Goal: Transaction & Acquisition: Purchase product/service

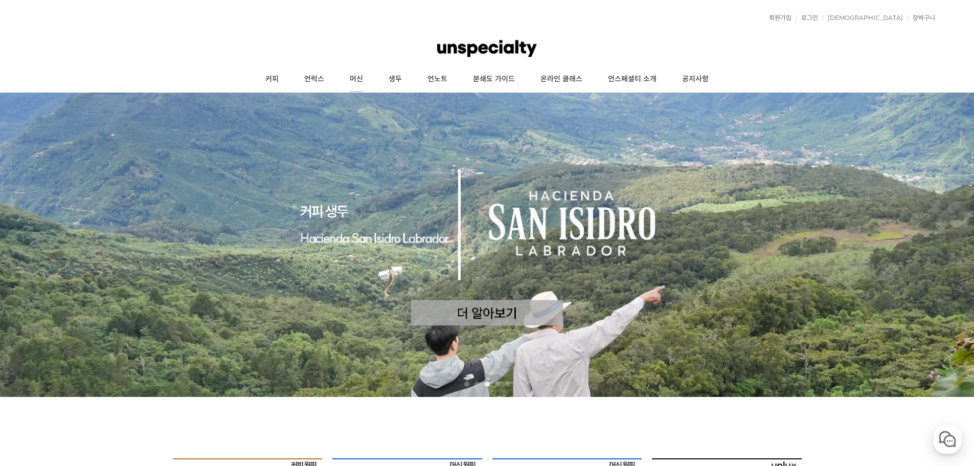
click at [354, 76] on link "머신" at bounding box center [356, 79] width 39 height 26
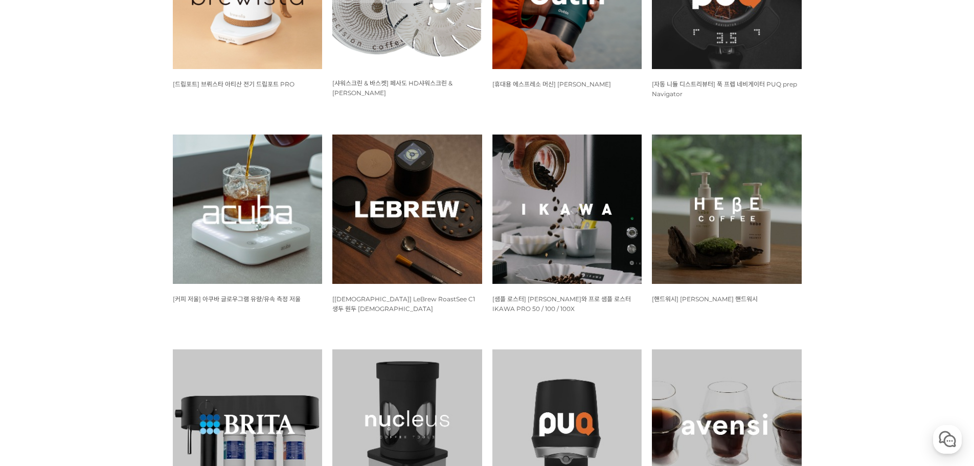
scroll to position [747, 0]
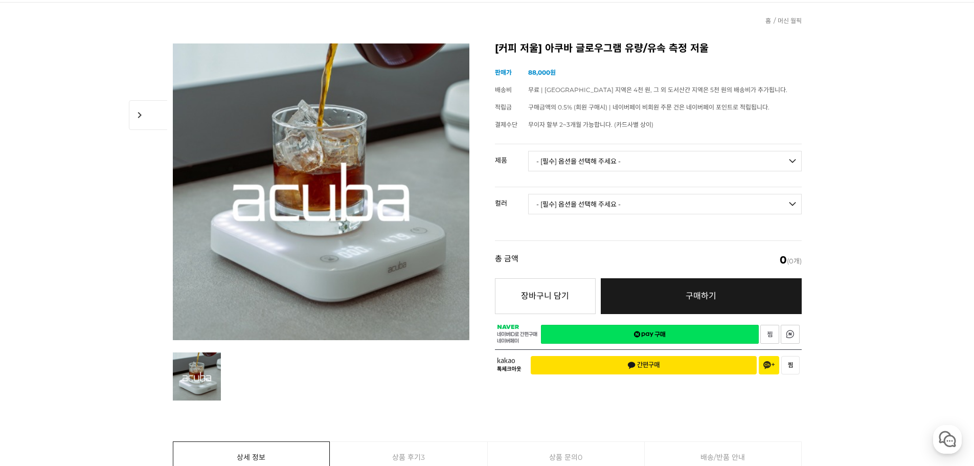
scroll to position [91, 0]
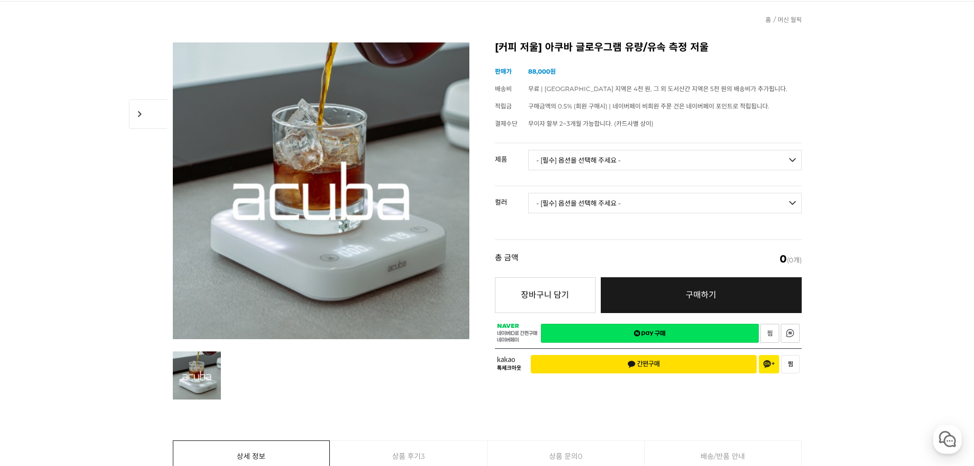
click at [763, 165] on select "- [필수] 옵션을 선택해 주세요 - ------------------- 아쿠바 글로우그램 유량/유속 측정 저울" at bounding box center [664, 160] width 273 height 20
click at [707, 212] on select "- [필수] 옵션을 선택해 주세요 - -------------------" at bounding box center [664, 203] width 273 height 20
drag, startPoint x: 710, startPoint y: 174, endPoint x: 716, endPoint y: 147, distance: 27.9
click at [716, 147] on td "- [필수] 옵션을 선택해 주세요 - ------------------- 아쿠바 글로우그램 유량/유속 측정 저울" at bounding box center [664, 164] width 273 height 42
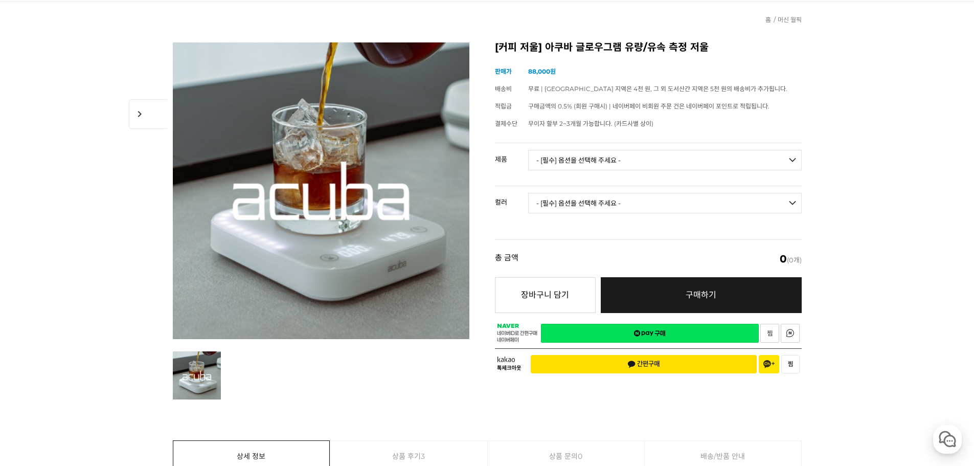
click at [717, 162] on select "- [필수] 옵션을 선택해 주세요 - ------------------- 아쿠바 글로우그램 유량/유속 측정 저울" at bounding box center [664, 160] width 273 height 20
select select "아쿠바 글로우그램 유량/유속 측정 저울"
click at [528, 150] on select "- [필수] 옵션을 선택해 주세요 - ------------------- 아쿠바 글로우그램 유량/유속 측정 저울" at bounding box center [664, 160] width 273 height 20
click at [619, 204] on select "- [필수] 옵션을 선택해 주세요 - ------------------- 블랙 화이트" at bounding box center [664, 203] width 273 height 20
select select "블랙"
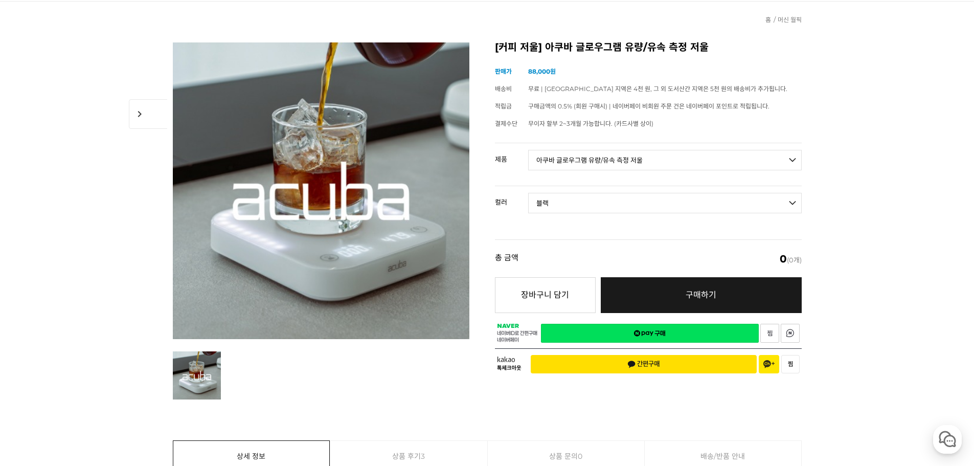
click at [528, 193] on select "- [필수] 옵션을 선택해 주세요 - ------------------- 블랙 화이트" at bounding box center [664, 203] width 273 height 20
select select "*"
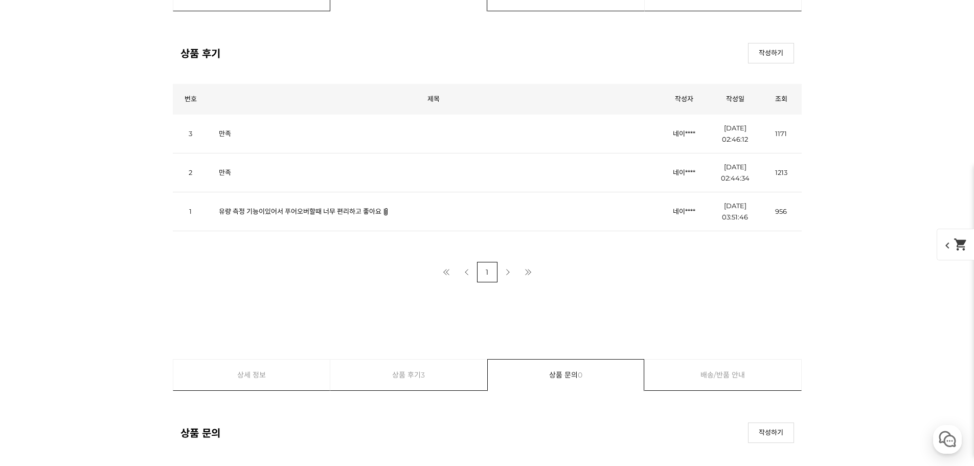
scroll to position [4573, 0]
